Goal: Task Accomplishment & Management: Use online tool/utility

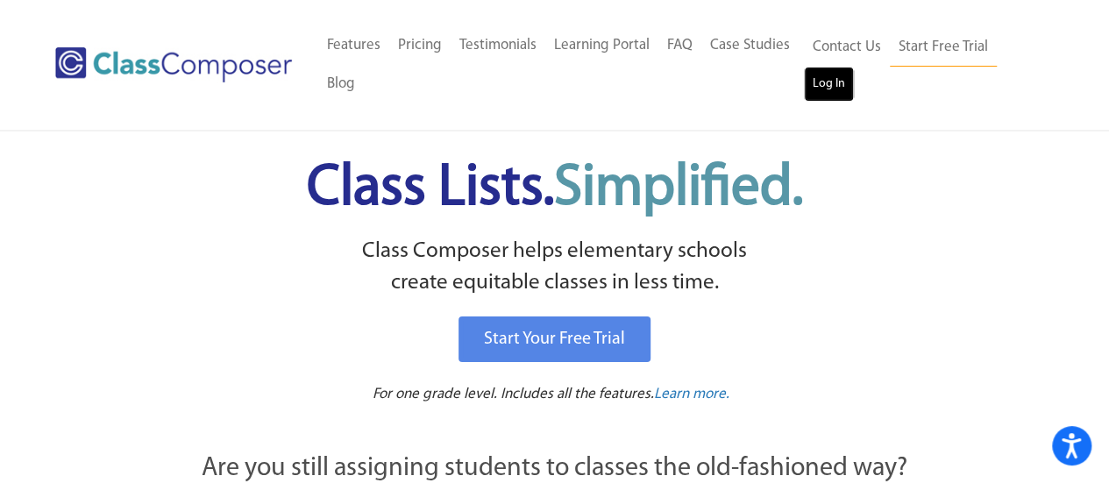
click at [838, 68] on link "Log In" at bounding box center [829, 84] width 50 height 35
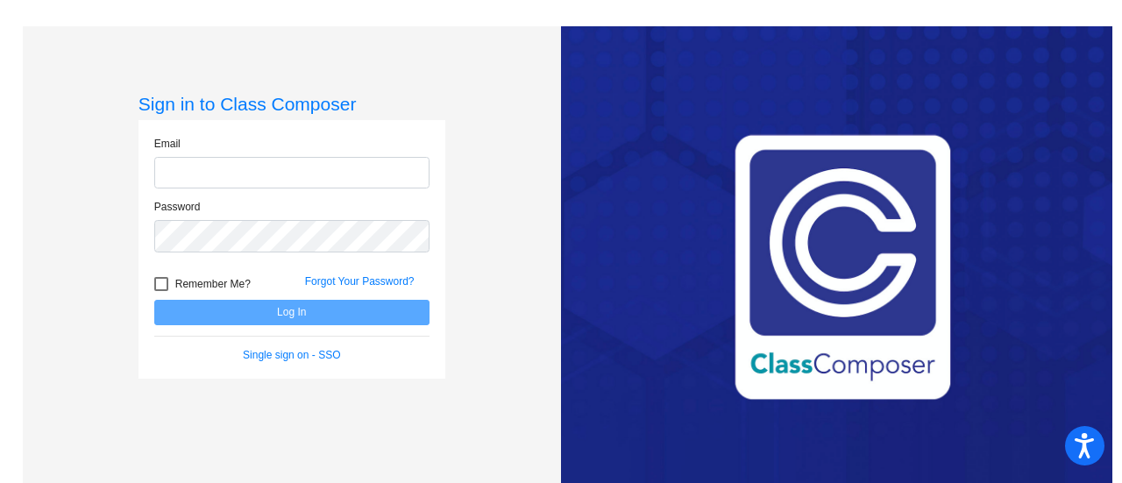
type input "[EMAIL_ADDRESS][DOMAIN_NAME]"
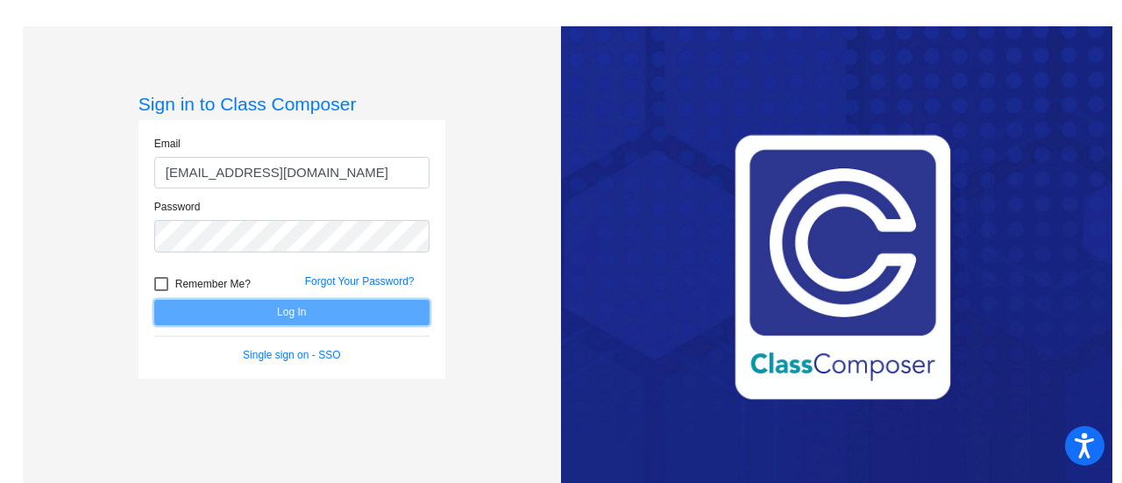
click at [306, 322] on button "Log In" at bounding box center [291, 312] width 275 height 25
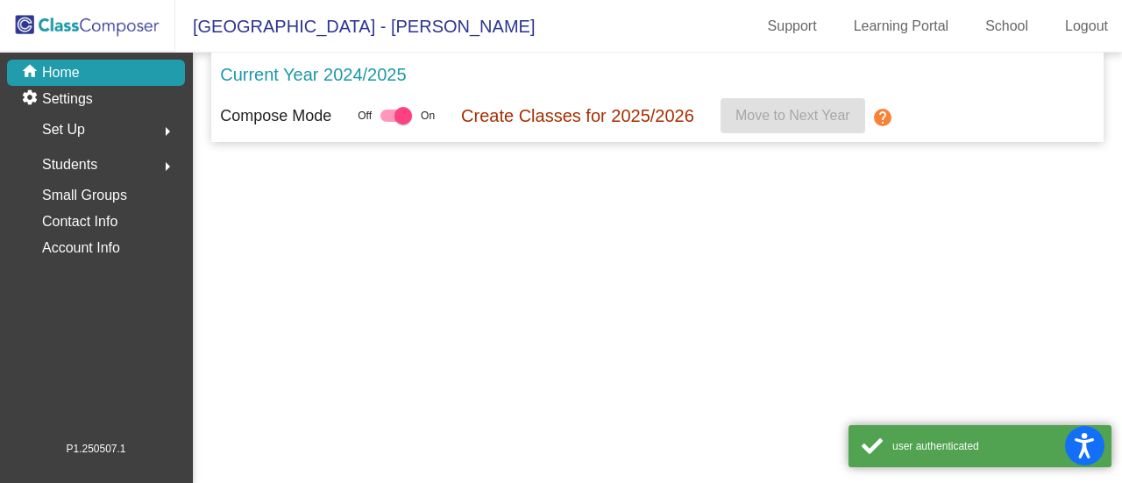
click at [305, 318] on mat-sidenav-content "Current Year 2024/2025 Compose Mode Off On Create Classes for 2025/2026 Move to…" at bounding box center [657, 268] width 929 height 430
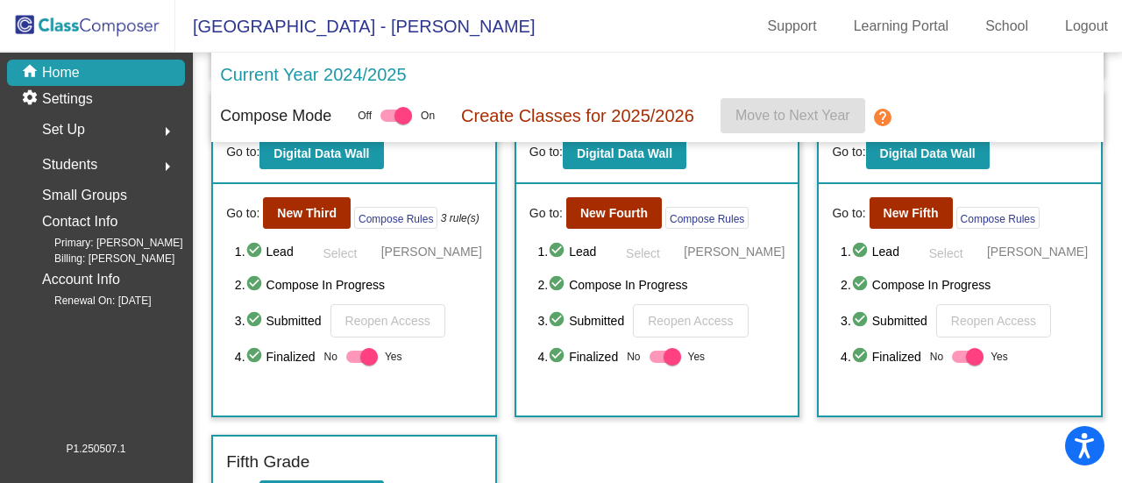
scroll to position [431, 0]
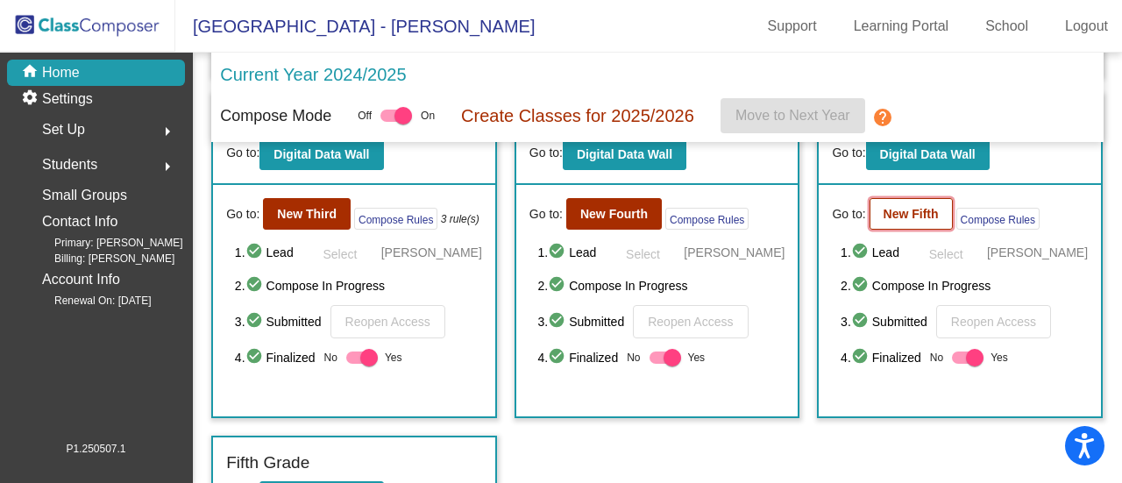
click at [896, 217] on b "New Fifth" at bounding box center [911, 214] width 55 height 14
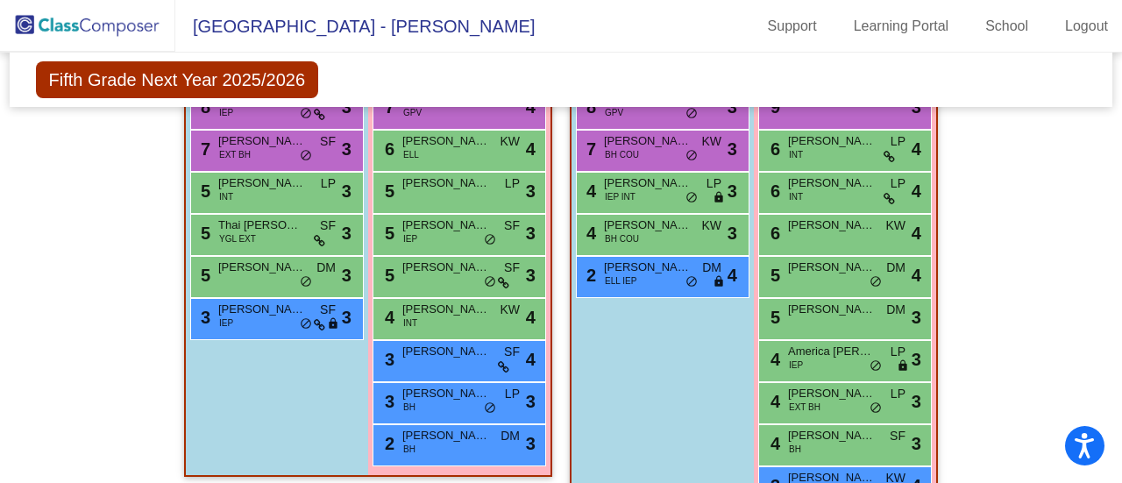
scroll to position [542, 0]
